Goal: Check status: Check status

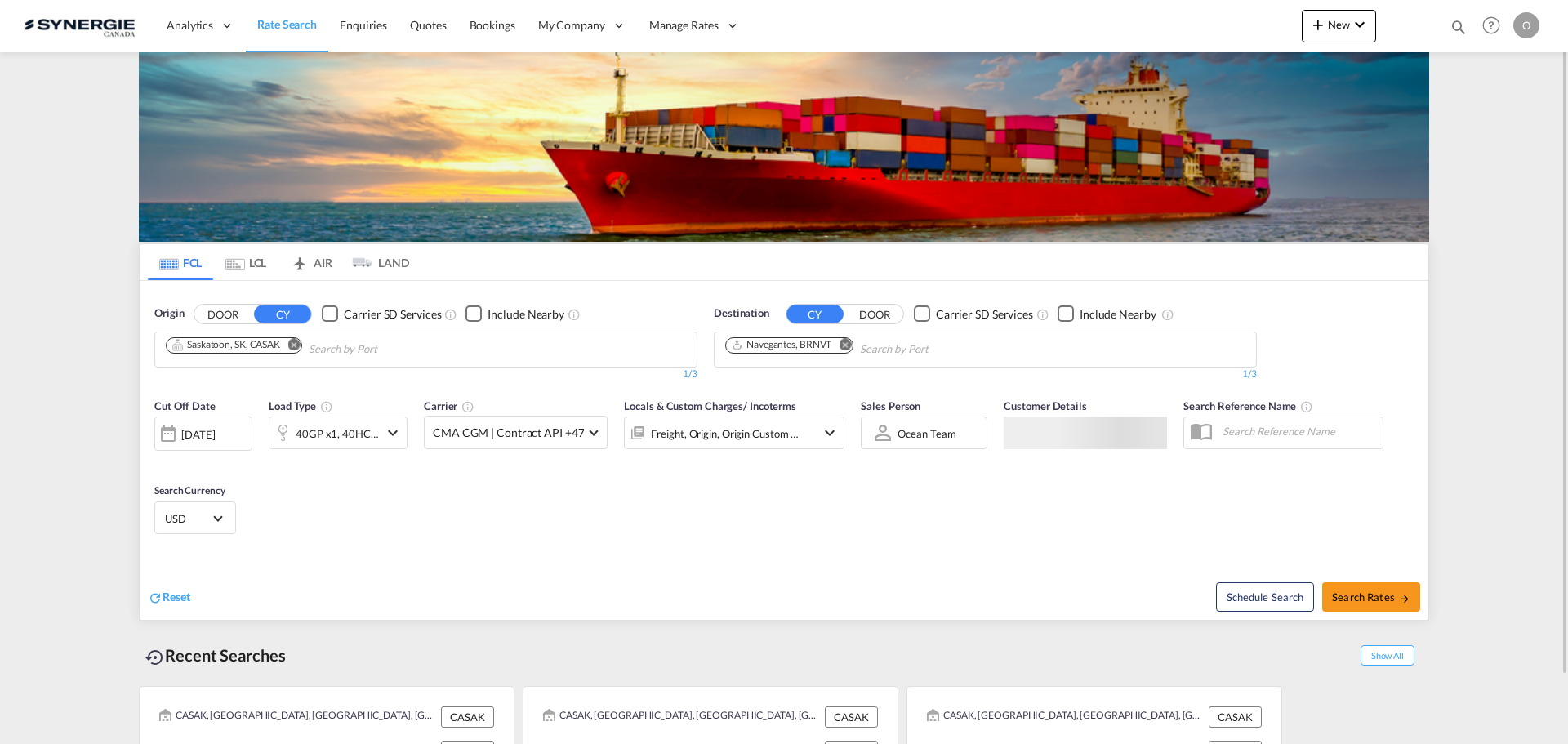
click at [1458, 24] on md-icon "icon-magnify" at bounding box center [1458, 27] width 18 height 18
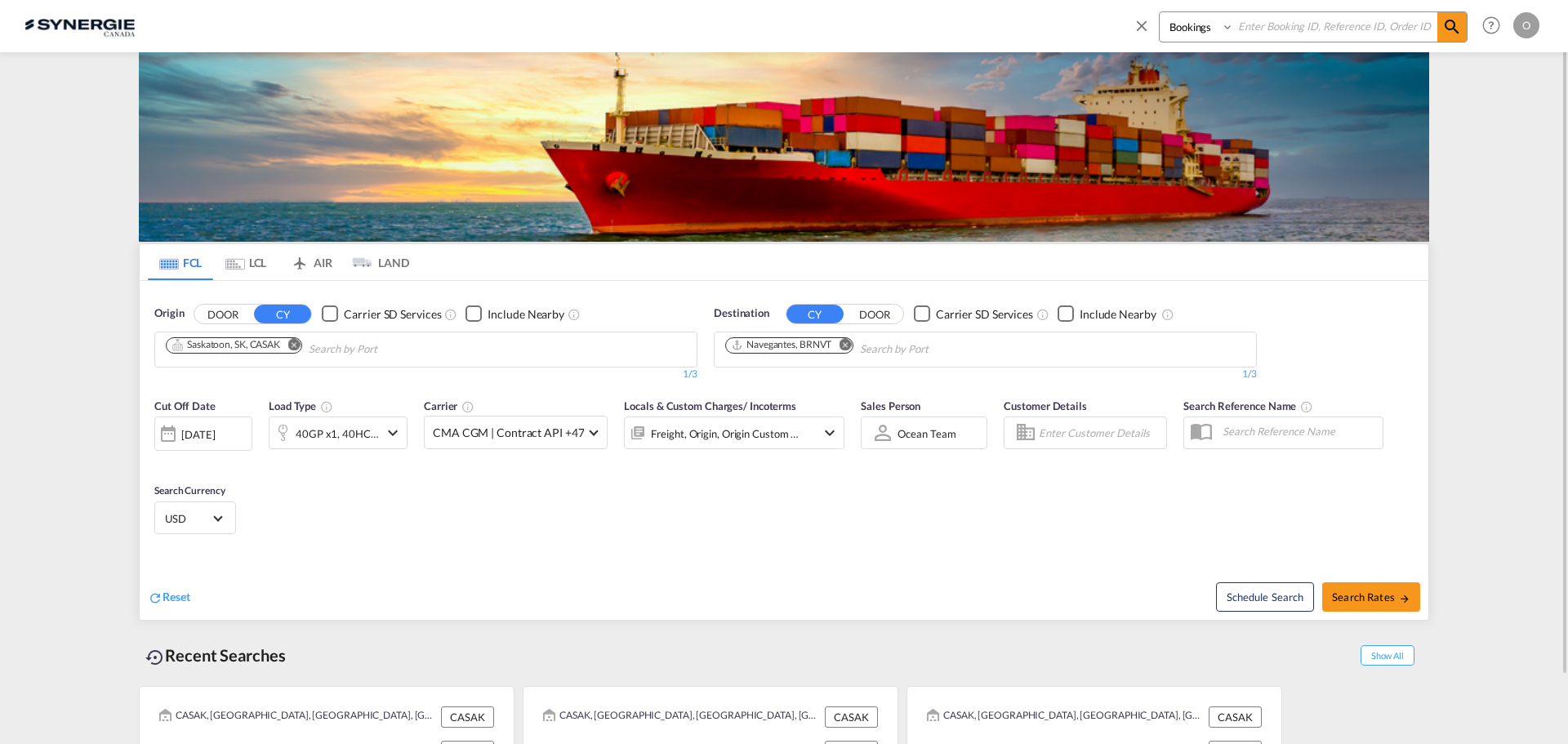
click at [1218, 24] on select "Bookings Quotes Enquiries" at bounding box center [1198, 27] width 78 height 29
select select "Quotes"
click at [1160, 13] on select "Bookings Quotes Enquiries" at bounding box center [1198, 27] width 78 height 29
click at [1267, 35] on input at bounding box center [1336, 26] width 204 height 28
paste input "SYC000014995"
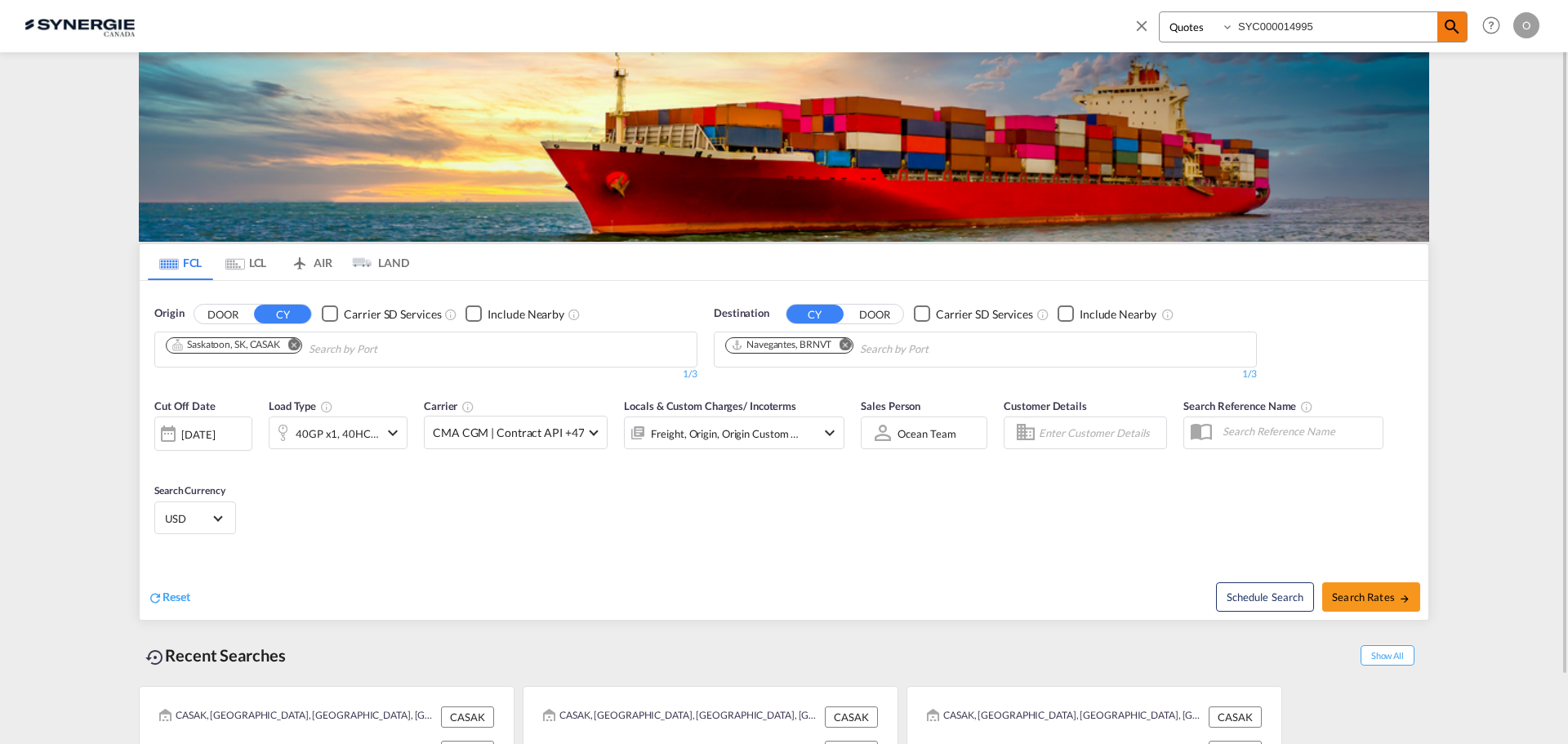
type input "SYC000014995"
click at [1458, 23] on md-icon "icon-magnify" at bounding box center [1453, 27] width 19 height 19
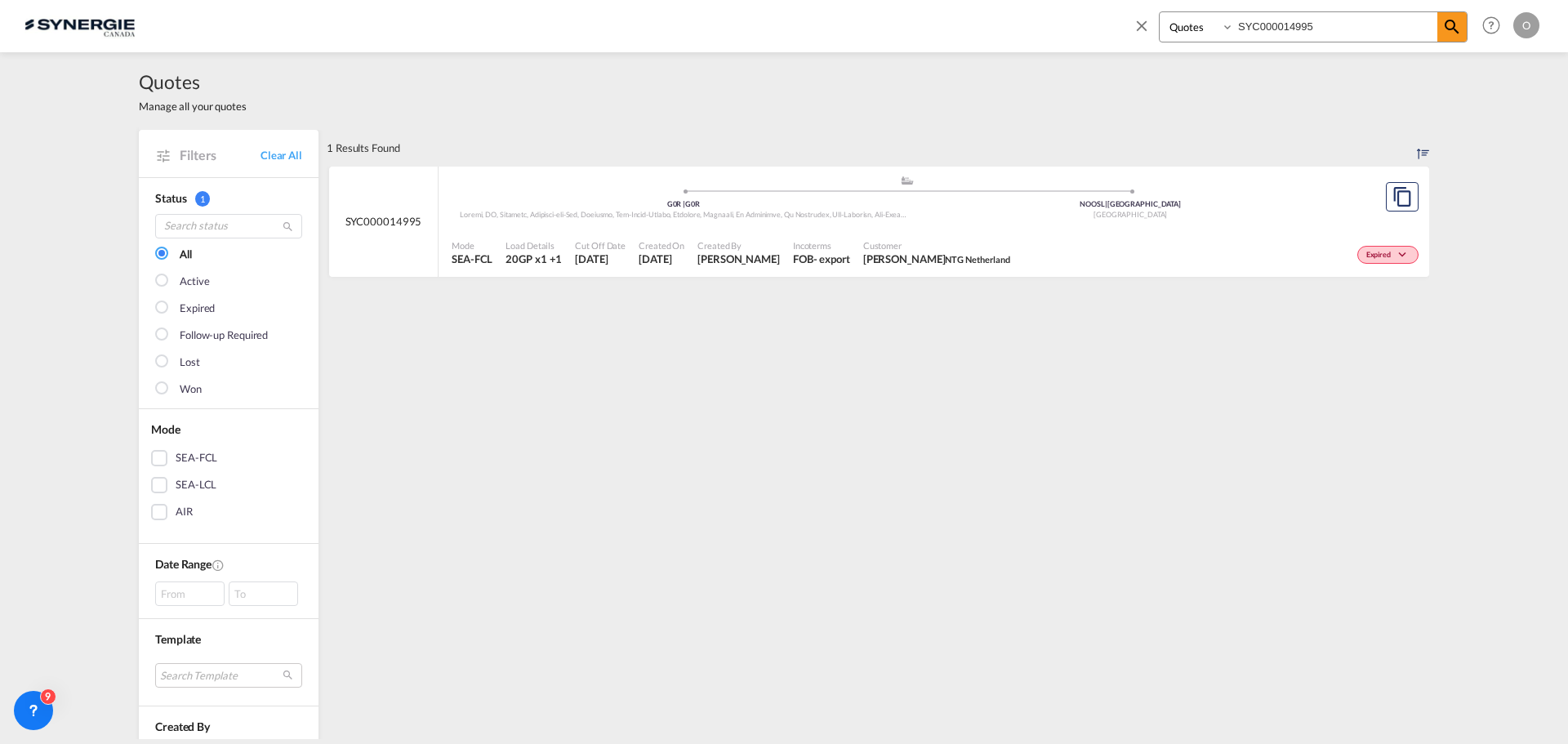
click at [1071, 262] on div "Expired" at bounding box center [1220, 253] width 406 height 41
click at [597, 252] on span "[DATE]" at bounding box center [601, 258] width 50 height 15
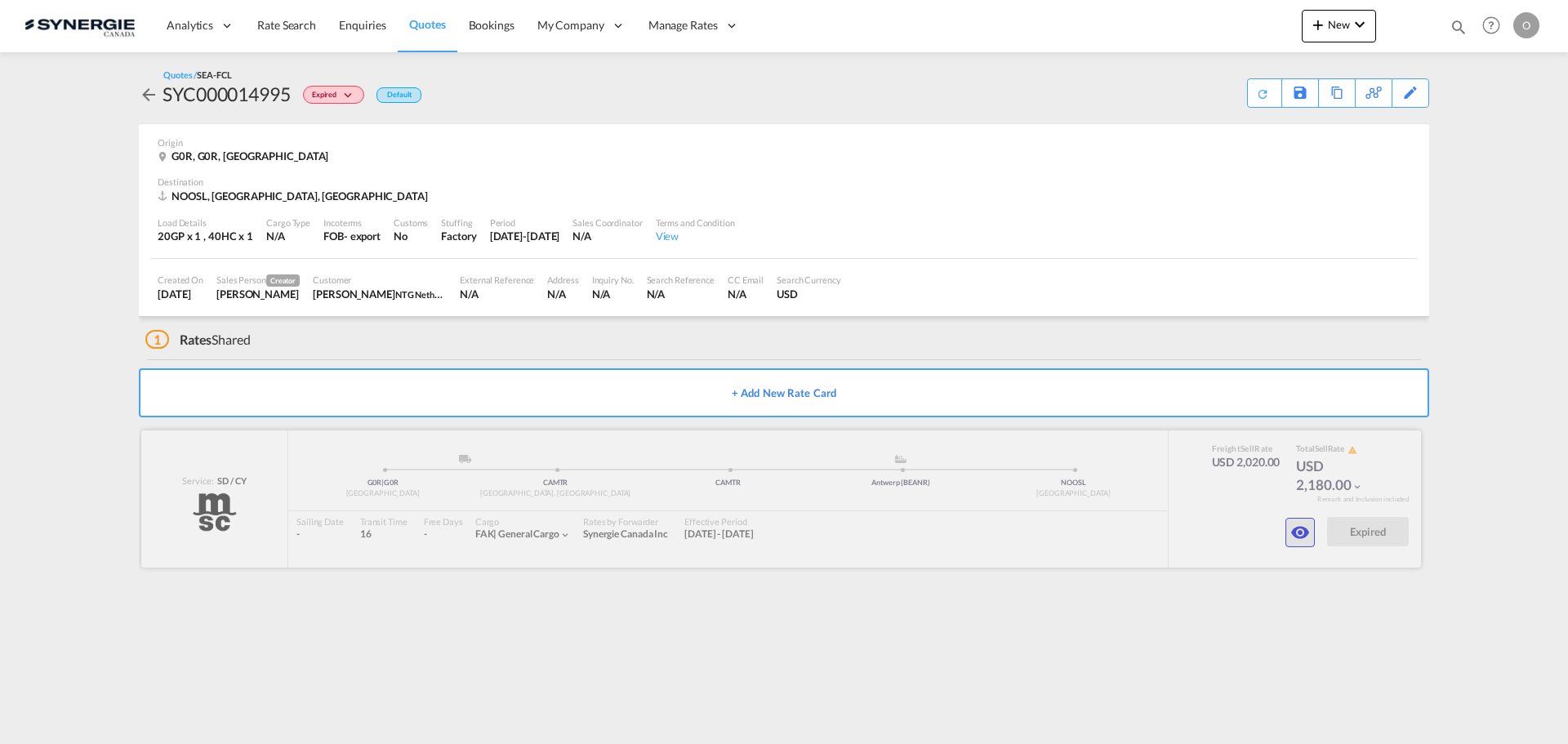
click at [1292, 529] on md-icon "icon-eye" at bounding box center [1300, 533] width 19 height 19
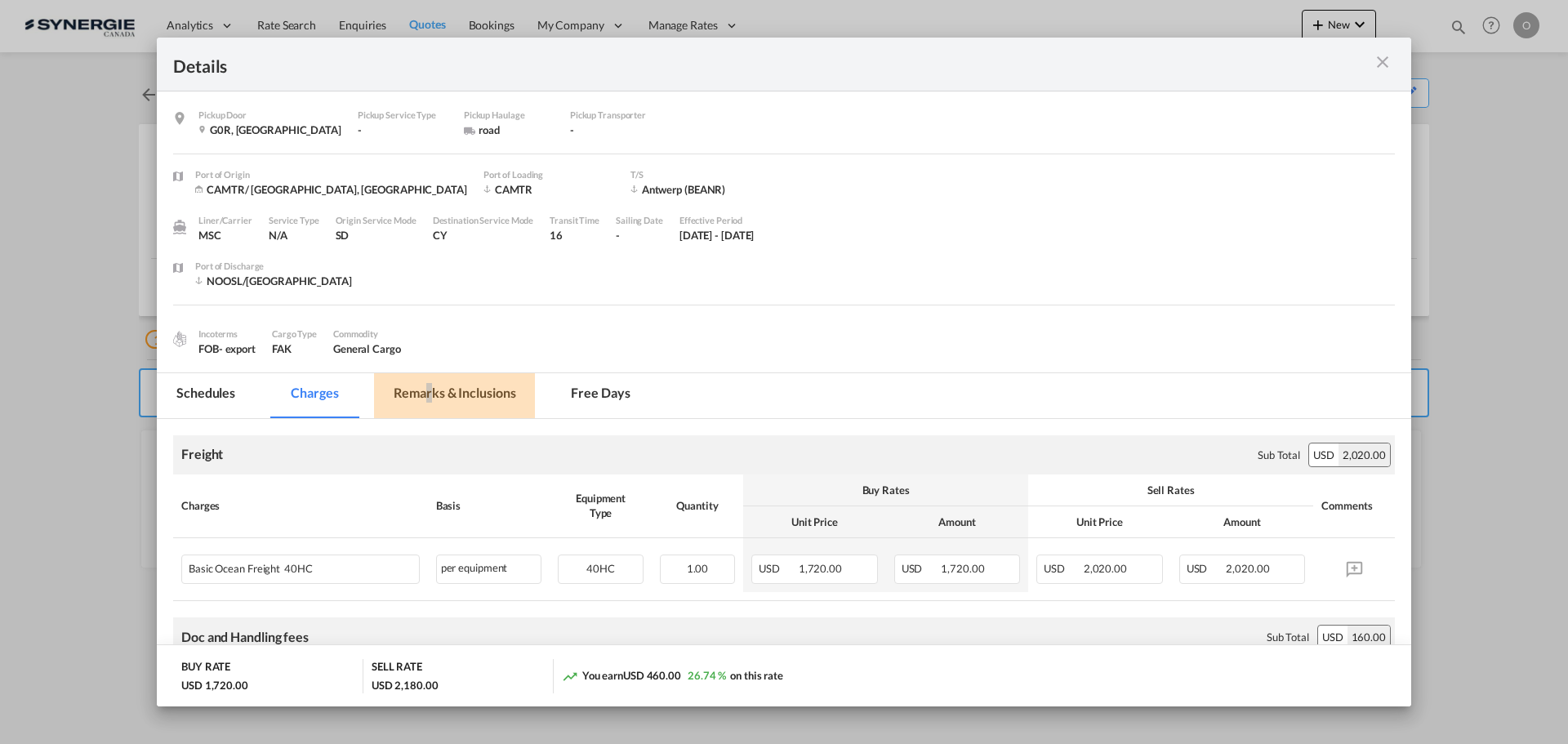
click at [429, 394] on md-tab-item "Remarks & Inclusions" at bounding box center [455, 396] width 161 height 45
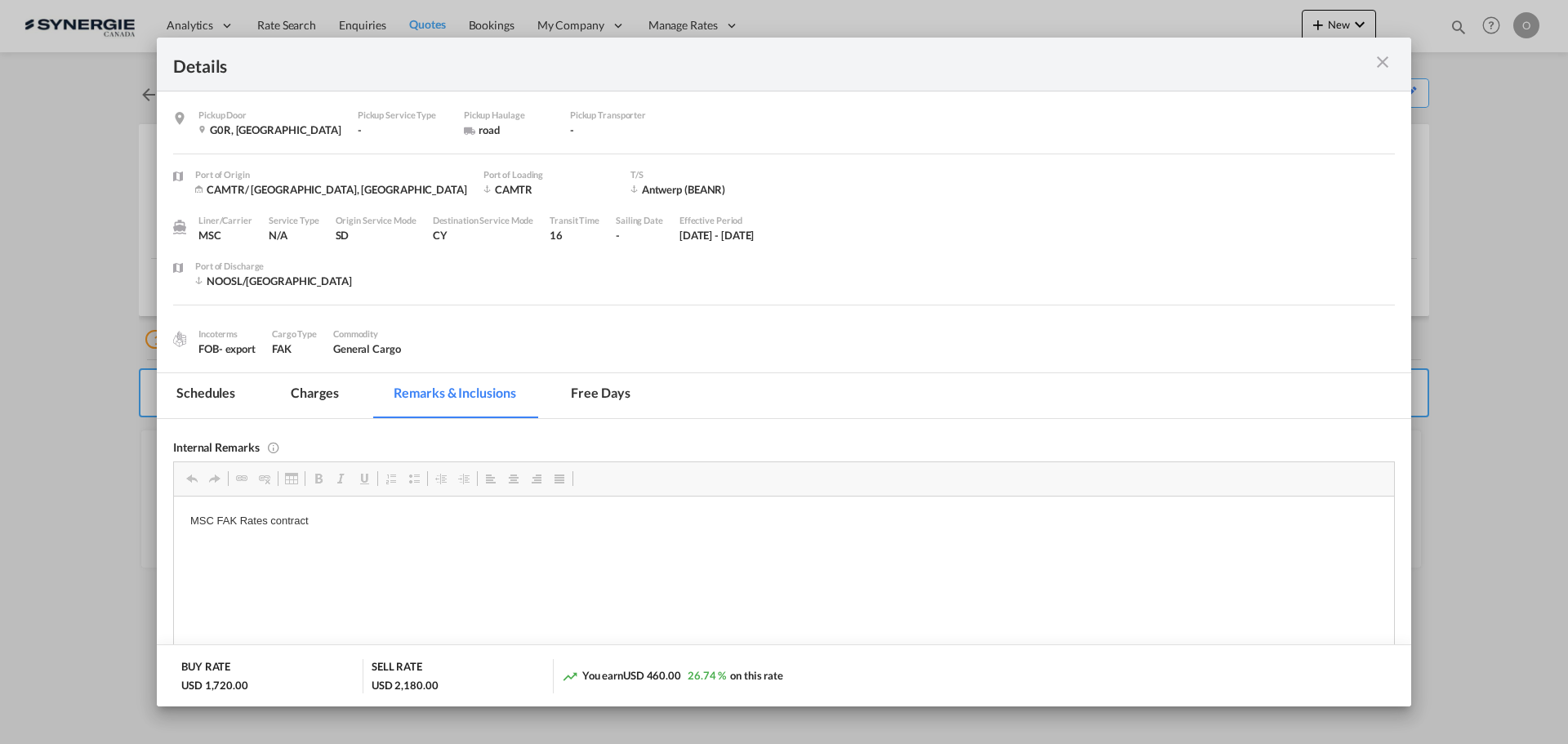
drag, startPoint x: 1383, startPoint y: 62, endPoint x: 1359, endPoint y: 73, distance: 26.4
click at [1384, 62] on md-icon "icon-close m-3 fg-AAA8AD cursor" at bounding box center [1383, 62] width 19 height 19
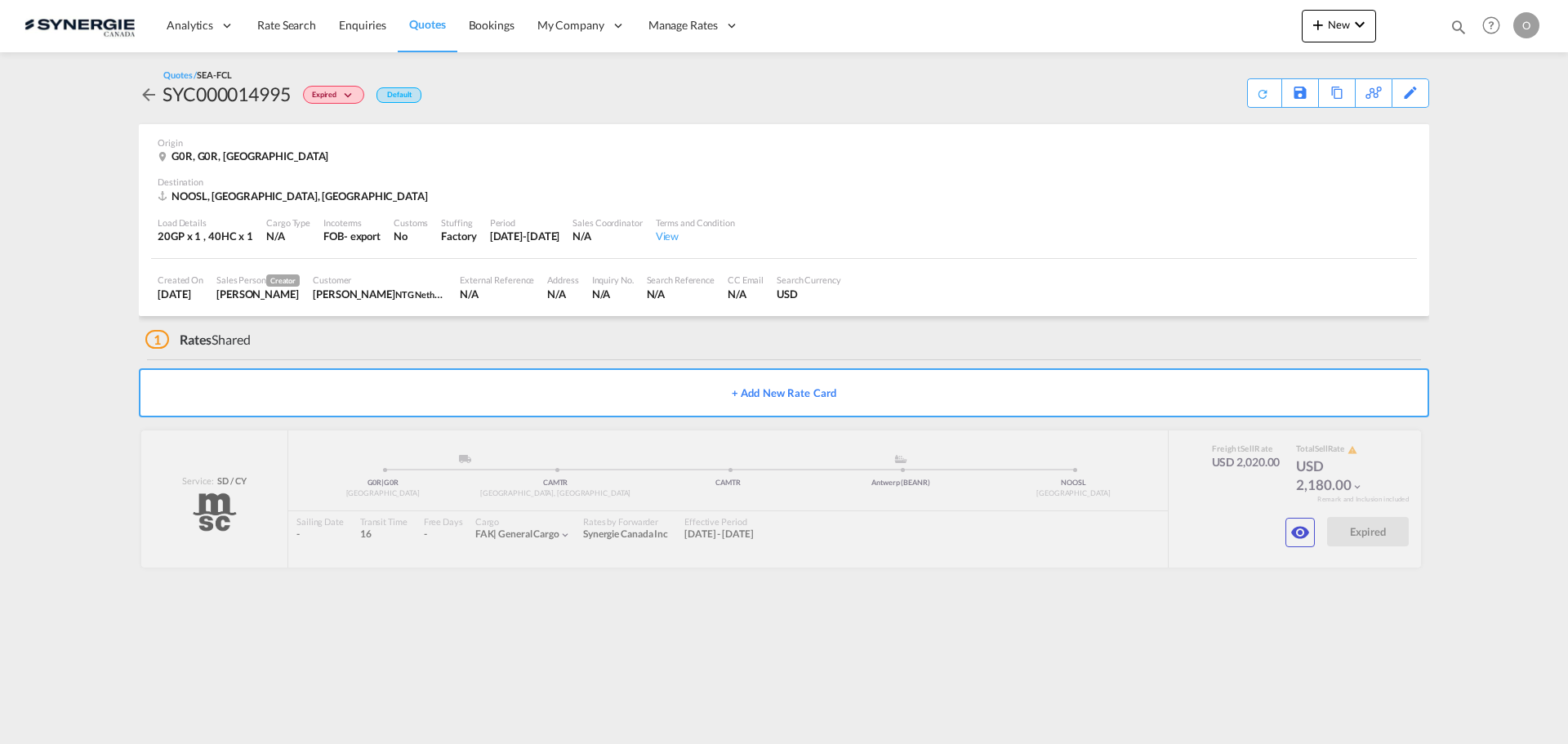
click at [293, 262] on div "Created On 24 Sep 2025 Sales Person Creator Daniel Dico Customer Alexander Sanc…" at bounding box center [784, 287] width 1266 height 57
click at [249, 99] on div "SYC000014995" at bounding box center [227, 93] width 128 height 26
click at [246, 100] on div "SYC000014995" at bounding box center [227, 93] width 128 height 26
click at [250, 92] on div "SYC000014995" at bounding box center [227, 93] width 128 height 26
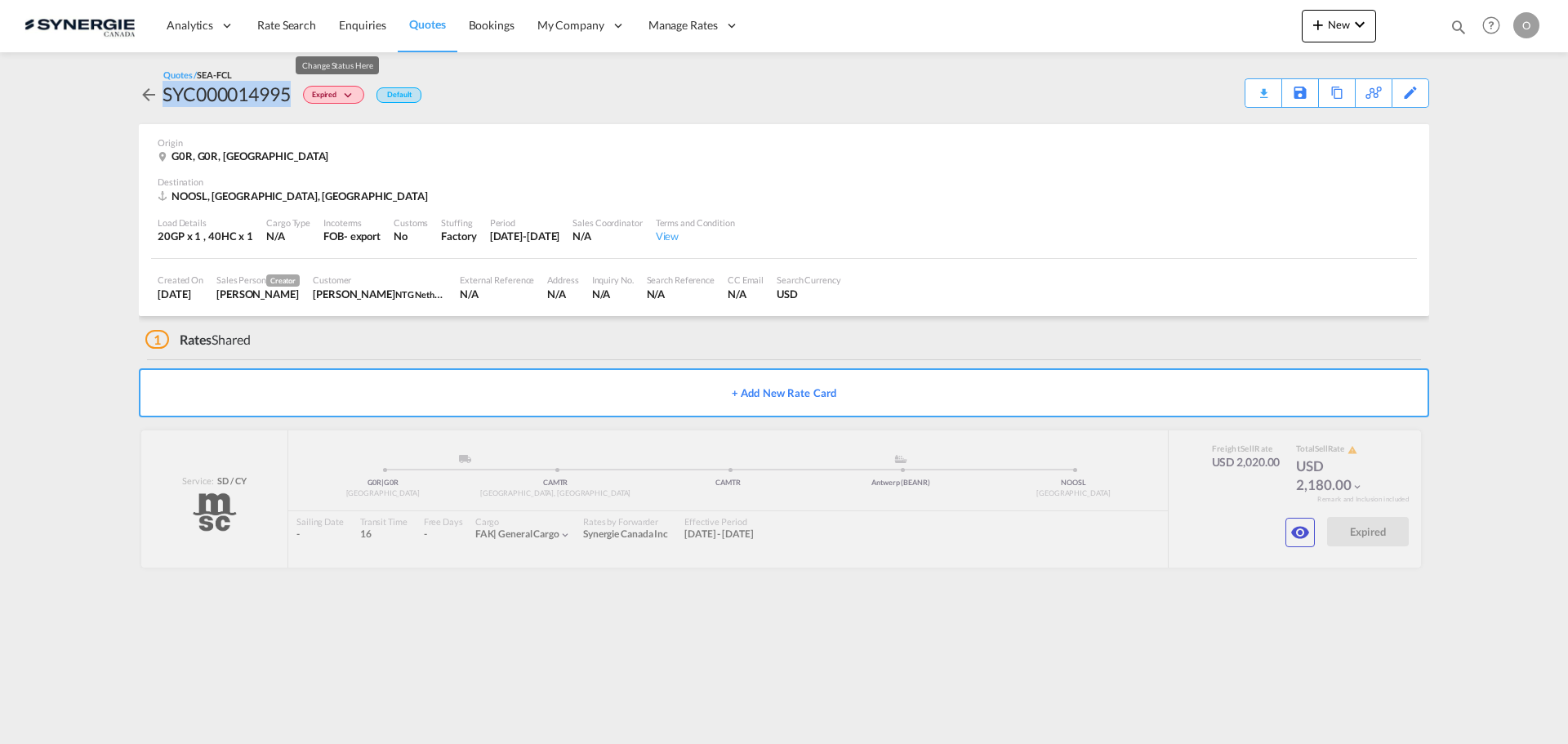
copy div "SYC000014995"
